Goal: Task Accomplishment & Management: Complete application form

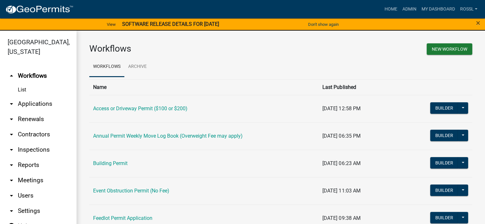
click at [120, 162] on link "Building Permit" at bounding box center [110, 164] width 34 height 6
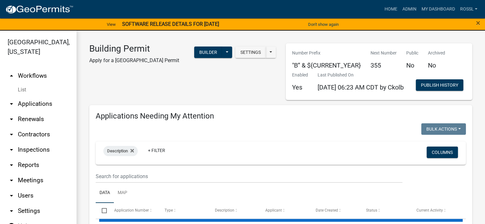
select select "2: 50"
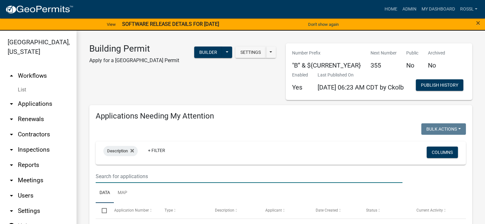
click at [130, 183] on input "text" at bounding box center [249, 176] width 307 height 13
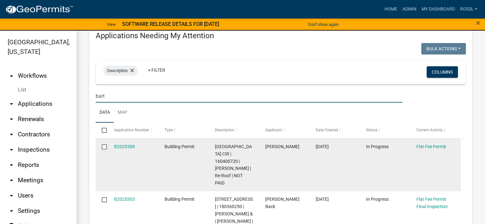
scroll to position [96, 0]
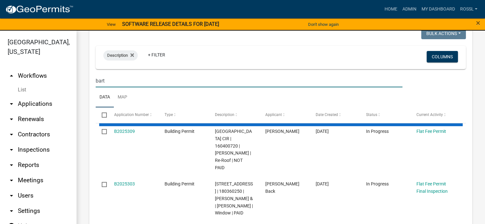
type input "bart"
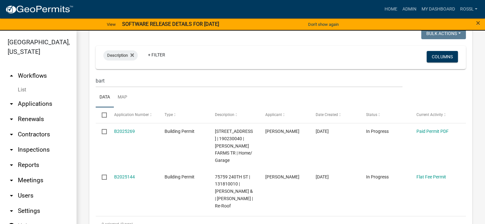
click at [152, 108] on ul "Data Map" at bounding box center [281, 97] width 370 height 20
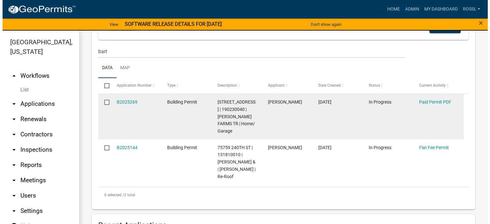
scroll to position [160, 0]
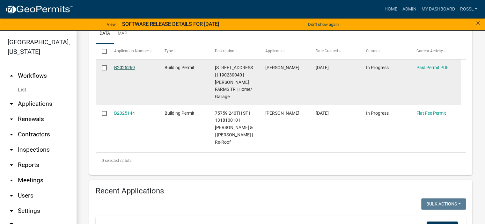
click at [121, 70] on link "B2025269" at bounding box center [124, 67] width 21 height 5
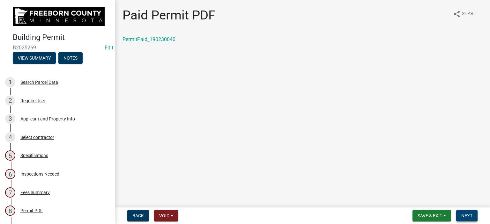
click at [463, 216] on span "Next" at bounding box center [466, 215] width 11 height 5
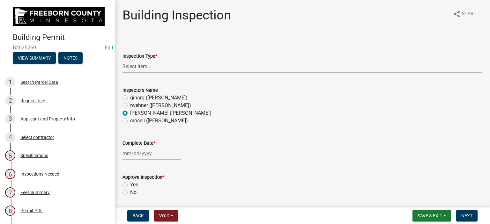
click at [133, 66] on select "Select Item... Footings Foundation Rough Plumbing Rough Mechanical Framing Gas …" at bounding box center [303, 66] width 360 height 13
click at [123, 60] on select "Select Item... Footings Foundation Rough Plumbing Rough Mechanical Framing Gas …" at bounding box center [303, 66] width 360 height 13
select select "306567ba-5481-4577-869f-56a75bb08b28"
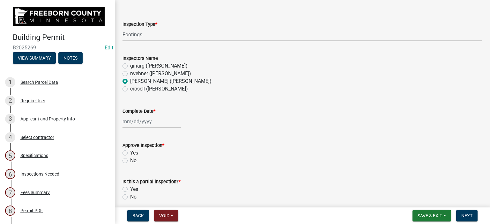
scroll to position [64, 0]
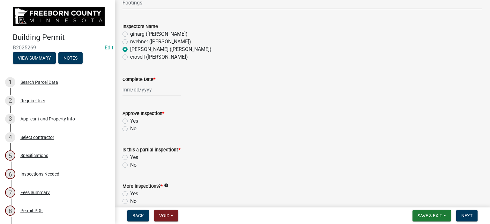
click at [134, 87] on div at bounding box center [152, 89] width 58 height 13
select select "9"
select select "2025"
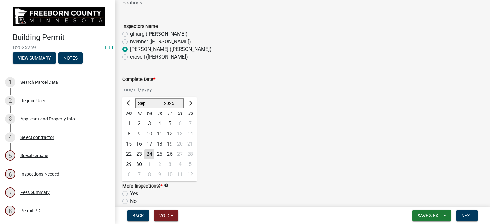
click at [151, 153] on div "24" at bounding box center [149, 154] width 10 height 10
type input "[DATE]"
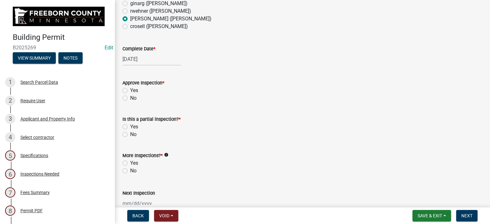
scroll to position [128, 0]
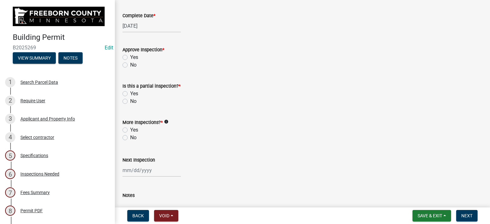
click at [130, 57] on label "Yes" at bounding box center [134, 58] width 8 height 8
click at [130, 57] on input "Yes" at bounding box center [132, 56] width 4 height 4
radio input "true"
click at [130, 102] on label "No" at bounding box center [133, 102] width 6 height 8
click at [130, 102] on input "No" at bounding box center [132, 100] width 4 height 4
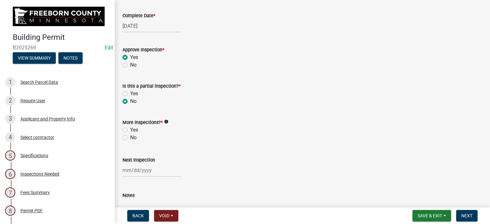
radio input "true"
click at [130, 130] on label "Yes" at bounding box center [134, 130] width 8 height 8
click at [130, 130] on input "Yes" at bounding box center [132, 128] width 4 height 4
radio input "true"
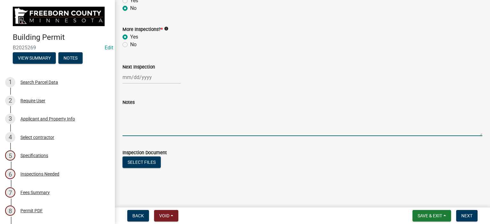
click at [136, 131] on textarea "Notes" at bounding box center [303, 121] width 360 height 30
type textarea "36" dia for back room / standard footing for front"
drag, startPoint x: 221, startPoint y: 166, endPoint x: 260, endPoint y: 179, distance: 40.6
click at [223, 166] on div "Select files" at bounding box center [303, 163] width 360 height 13
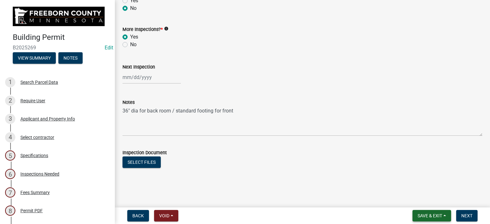
click at [440, 213] on span "Save & Exit" at bounding box center [430, 215] width 25 height 5
click at [421, 184] on button "Save" at bounding box center [425, 183] width 51 height 15
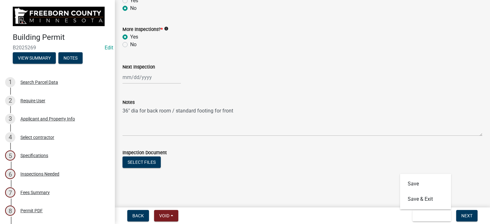
scroll to position [0, 0]
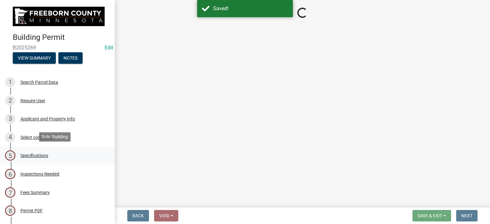
select select "306567ba-5481-4577-869f-56a75bb08b28"
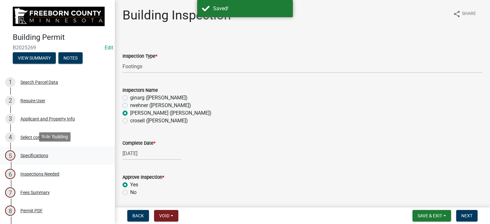
click at [42, 155] on div "Specifications" at bounding box center [34, 155] width 28 height 4
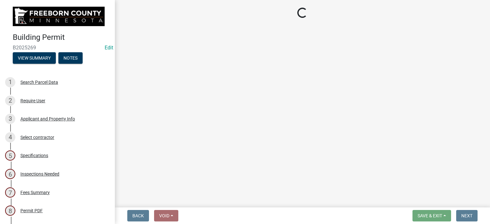
select select "cf5e982a-8fde-449d-bcd8-be8cdfb99374"
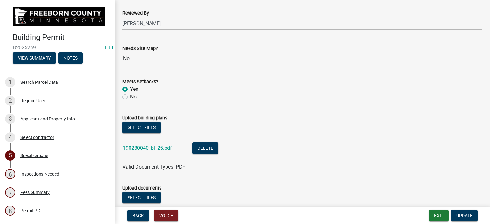
scroll to position [702, 0]
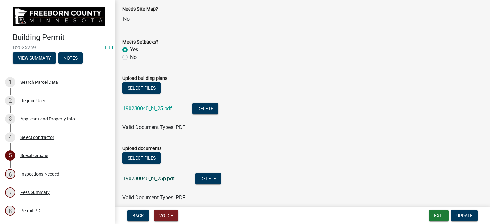
click at [161, 177] on link "190230040_bl_25p.pdf" at bounding box center [149, 179] width 52 height 6
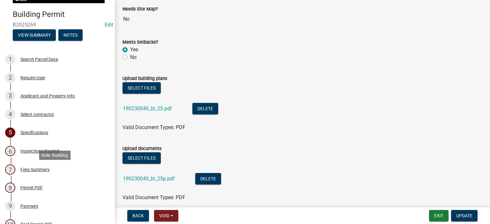
scroll to position [96, 0]
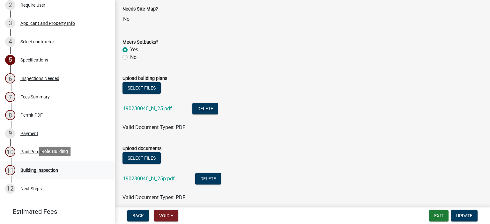
click at [39, 168] on div "Building Inspection" at bounding box center [39, 170] width 38 height 4
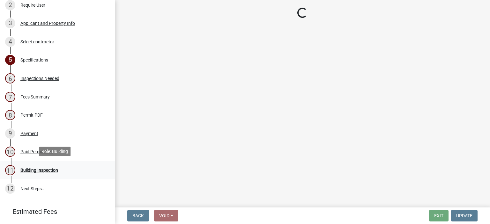
scroll to position [0, 0]
select select "306567ba-5481-4577-869f-56a75bb08b28"
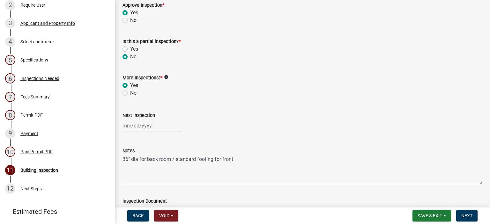
scroll to position [221, 0]
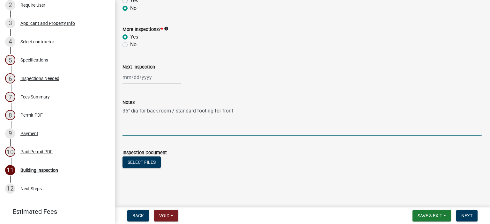
click at [159, 109] on textarea "36" dia for back room / standard footing for front" at bounding box center [303, 121] width 360 height 30
click at [247, 109] on textarea "36" dia for back living room / standard footing for front" at bounding box center [303, 121] width 360 height 30
type textarea "36" dia for back living room / standard footing for front cov p."
click at [428, 213] on span "Save & Exit" at bounding box center [430, 215] width 25 height 5
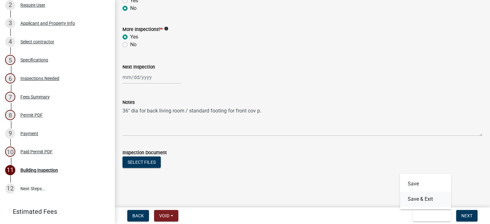
click at [428, 203] on button "Save & Exit" at bounding box center [425, 199] width 51 height 15
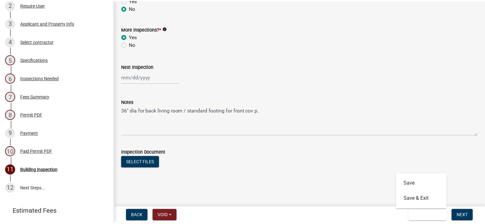
scroll to position [0, 0]
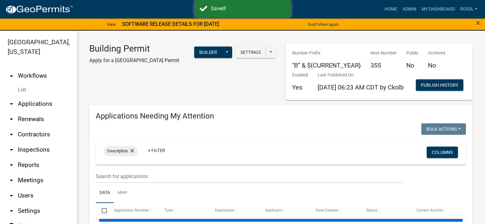
select select "2: 50"
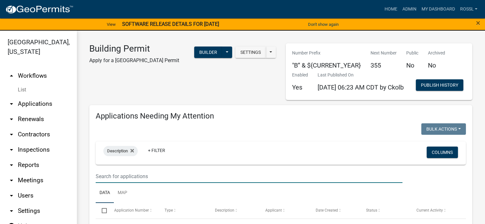
click at [149, 183] on input "text" at bounding box center [249, 176] width 307 height 13
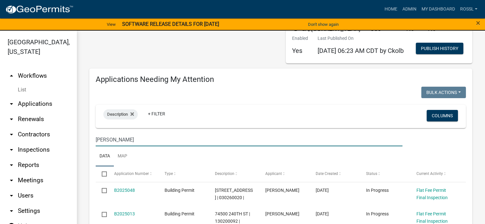
scroll to position [64, 0]
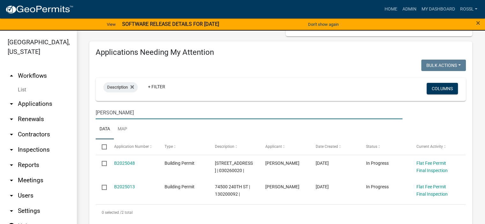
click at [165, 119] on input "[PERSON_NAME]" at bounding box center [249, 112] width 307 height 13
type input "[PERSON_NAME]"
click at [162, 139] on ul "Data Map" at bounding box center [281, 129] width 370 height 20
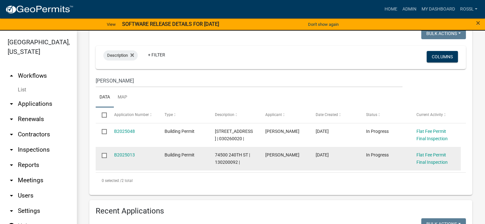
scroll to position [160, 0]
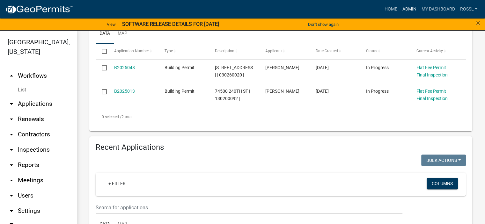
click at [406, 7] on link "Admin" at bounding box center [409, 9] width 19 height 12
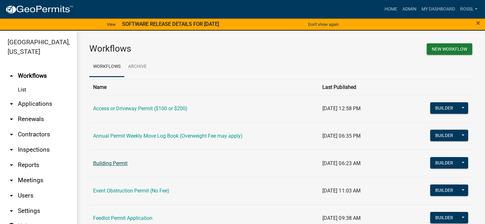
click at [123, 162] on link "Building Permit" at bounding box center [110, 164] width 34 height 6
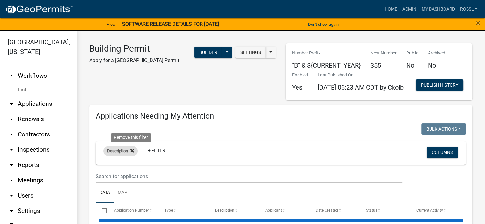
select select "2: 50"
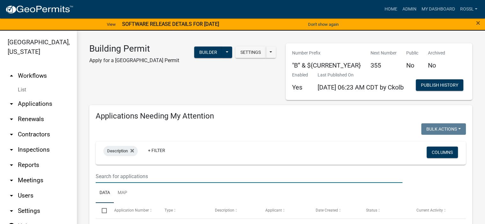
click at [128, 183] on input "text" at bounding box center [249, 176] width 307 height 13
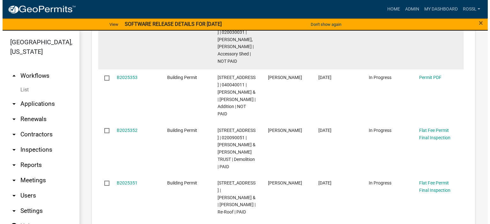
scroll to position [191, 0]
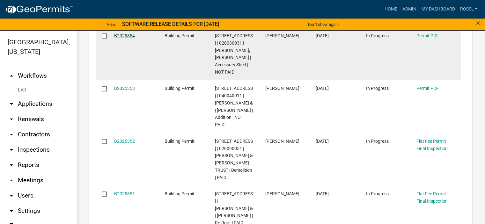
click at [129, 38] on link "B2025354" at bounding box center [124, 35] width 21 height 5
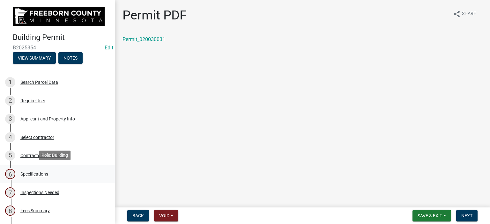
click at [40, 175] on div "Specifications" at bounding box center [34, 174] width 28 height 4
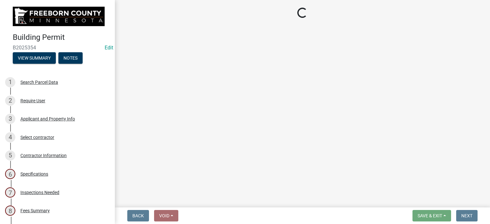
select select "cf5e982a-8fde-449d-bcd8-be8cdfb99374"
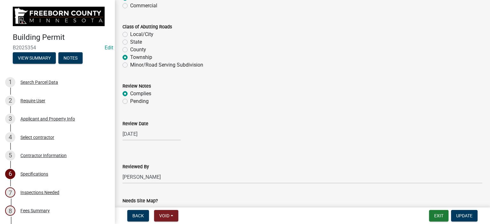
scroll to position [638, 0]
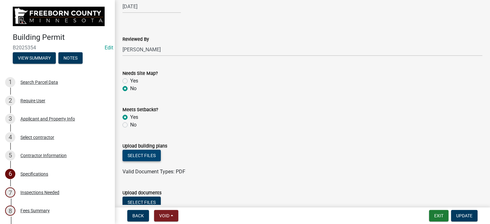
click at [139, 153] on button "Select files" at bounding box center [142, 155] width 38 height 11
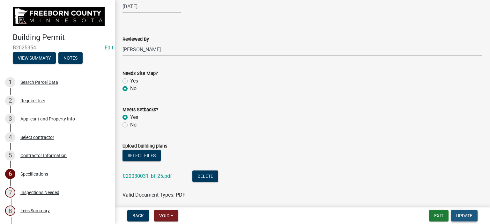
click at [458, 218] on span "Update" at bounding box center [464, 215] width 16 height 5
